Goal: Information Seeking & Learning: Learn about a topic

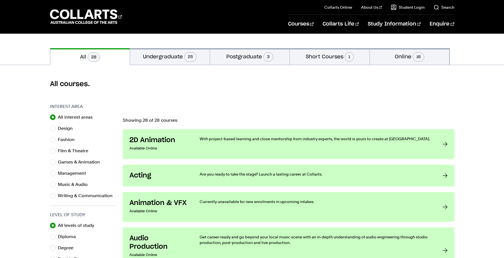
scroll to position [112, 0]
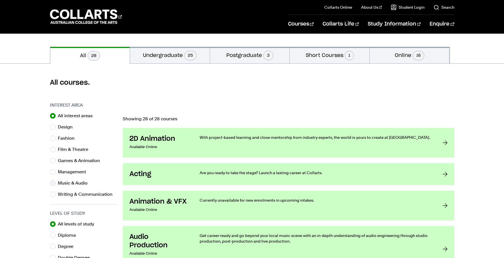
click at [66, 182] on label "Music & Audio" at bounding box center [75, 183] width 34 height 8
click at [56, 182] on input "Music & Audio" at bounding box center [53, 183] width 6 height 6
radio input "true"
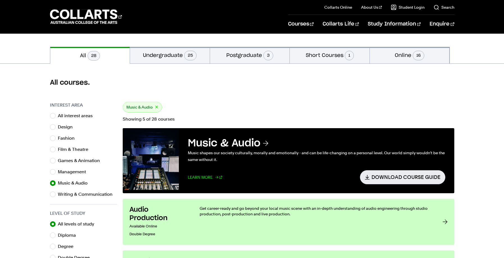
click at [210, 176] on link "Learn More" at bounding box center [205, 177] width 35 height 14
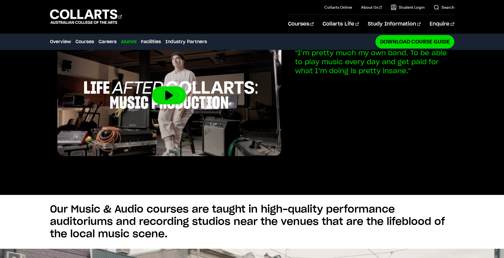
scroll to position [1042, 0]
